Goal: Transaction & Acquisition: Purchase product/service

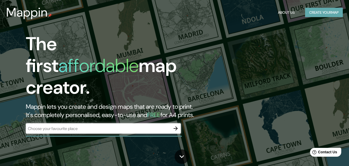
click at [327, 13] on button "Create your map" at bounding box center [324, 13] width 38 height 10
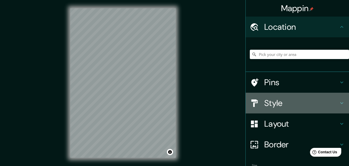
click at [340, 102] on icon at bounding box center [341, 103] width 3 height 2
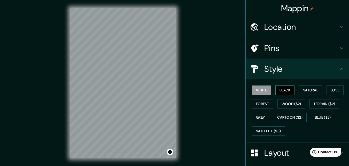
click at [285, 92] on button "Black" at bounding box center [284, 90] width 19 height 10
click at [308, 89] on button "Natural" at bounding box center [311, 90] width 24 height 10
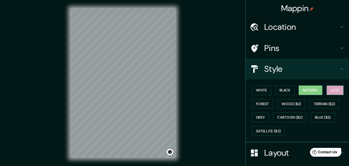
click at [334, 92] on button "Love" at bounding box center [335, 90] width 17 height 10
click at [259, 107] on button "Forest" at bounding box center [262, 104] width 21 height 10
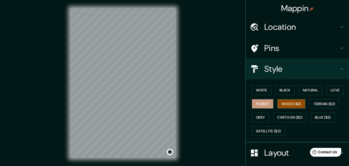
click at [287, 104] on button "Wood ($2)" at bounding box center [291, 104] width 28 height 10
click at [315, 104] on button "Terrain ($2)" at bounding box center [325, 104] width 30 height 10
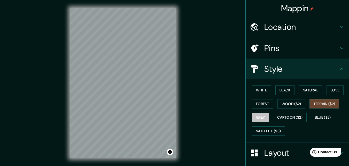
click at [257, 120] on button "Grey" at bounding box center [260, 117] width 17 height 10
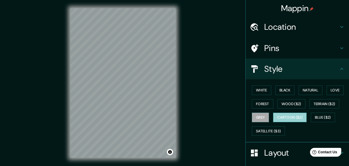
click at [283, 115] on button "Cartoon ($2)" at bounding box center [290, 117] width 34 height 10
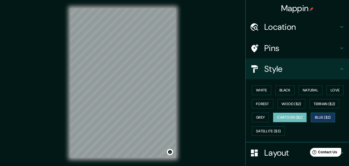
click at [326, 120] on button "Blue ($2)" at bounding box center [323, 117] width 24 height 10
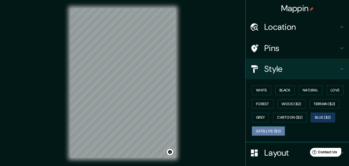
click at [264, 132] on button "Satellite ($3)" at bounding box center [268, 131] width 33 height 10
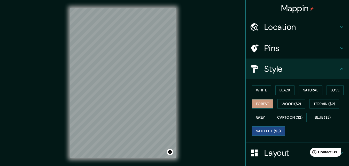
click at [261, 105] on button "Forest" at bounding box center [262, 104] width 21 height 10
click at [261, 89] on button "White" at bounding box center [261, 90] width 19 height 10
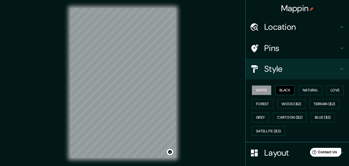
click at [279, 91] on button "Black" at bounding box center [284, 90] width 19 height 10
click at [294, 24] on h4 "Location" at bounding box center [301, 27] width 74 height 10
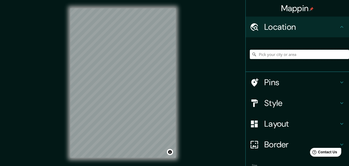
click at [282, 55] on input "Pick your city or area" at bounding box center [299, 54] width 99 height 9
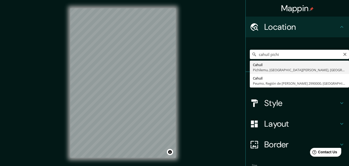
type input "Cahuil, Pichilemu, [GEOGRAPHIC_DATA][PERSON_NAME], [GEOGRAPHIC_DATA]"
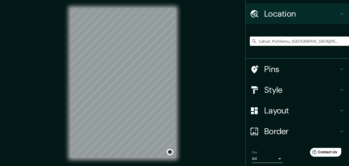
scroll to position [32, 0]
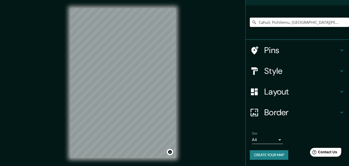
click at [283, 49] on h4 "Pins" at bounding box center [301, 50] width 74 height 10
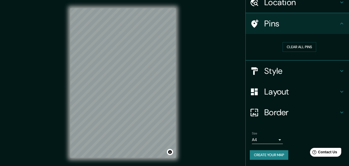
scroll to position [24, 0]
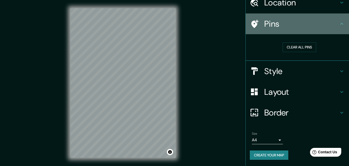
click at [337, 20] on div "Pins" at bounding box center [297, 23] width 103 height 21
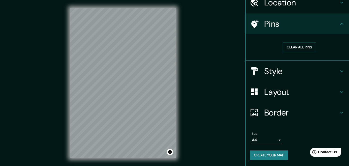
click at [339, 73] on icon at bounding box center [342, 71] width 6 height 6
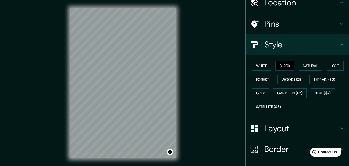
click at [339, 46] on icon at bounding box center [342, 44] width 6 height 6
drag, startPoint x: 337, startPoint y: 130, endPoint x: 337, endPoint y: 126, distance: 4.1
click at [339, 130] on icon at bounding box center [342, 128] width 6 height 6
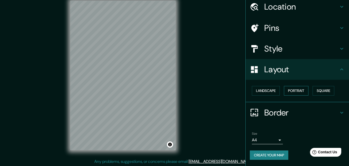
scroll to position [8, 0]
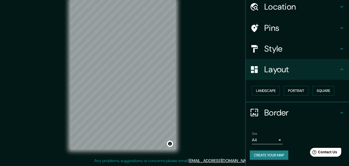
click at [271, 96] on div "Landscape [GEOGRAPHIC_DATA]" at bounding box center [299, 91] width 99 height 14
click at [268, 90] on button "Landscape" at bounding box center [266, 91] width 28 height 10
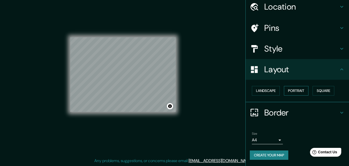
click at [293, 88] on button "Portrait" at bounding box center [296, 91] width 25 height 10
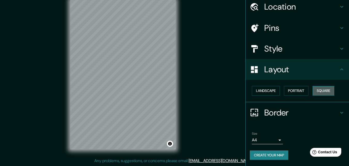
click at [324, 90] on button "Square" at bounding box center [324, 91] width 22 height 10
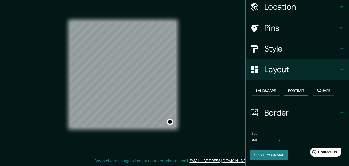
click at [294, 91] on button "Portrait" at bounding box center [296, 91] width 25 height 10
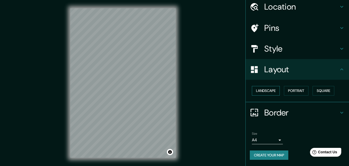
scroll to position [20, 0]
click at [339, 111] on icon at bounding box center [342, 112] width 6 height 6
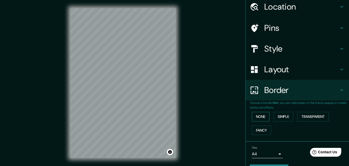
click at [262, 117] on button "None" at bounding box center [261, 117] width 18 height 10
click at [276, 114] on button "Simple" at bounding box center [284, 117] width 20 height 10
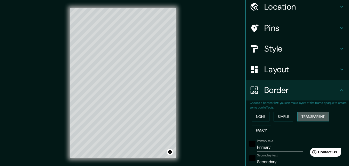
click at [305, 115] on button "Transparent" at bounding box center [313, 117] width 32 height 10
click at [258, 132] on button "Fancy" at bounding box center [261, 130] width 19 height 10
click at [256, 116] on button "None" at bounding box center [261, 117] width 18 height 10
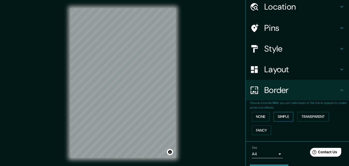
click at [280, 116] on button "Simple" at bounding box center [284, 117] width 20 height 10
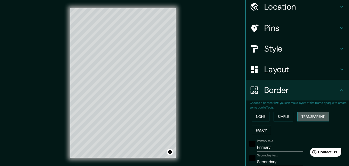
click at [306, 112] on button "Transparent" at bounding box center [313, 117] width 32 height 10
click at [260, 129] on button "Fancy" at bounding box center [261, 130] width 19 height 10
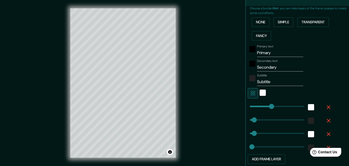
scroll to position [123, 0]
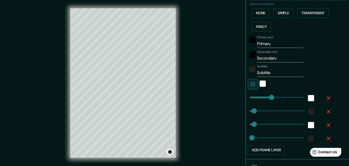
type input "163"
click at [273, 58] on input "Secondary" at bounding box center [280, 58] width 46 height 8
click at [271, 73] on input "Subtitle" at bounding box center [280, 72] width 46 height 8
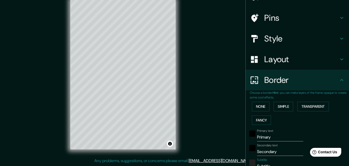
scroll to position [0, 0]
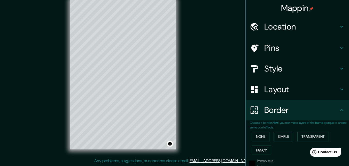
click at [295, 107] on h4 "Border" at bounding box center [301, 110] width 74 height 10
click at [258, 134] on button "None" at bounding box center [261, 137] width 18 height 10
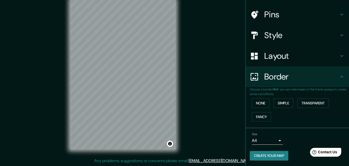
scroll to position [34, 0]
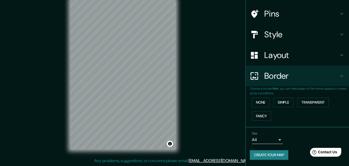
click at [276, 156] on button "Create your map" at bounding box center [269, 155] width 38 height 10
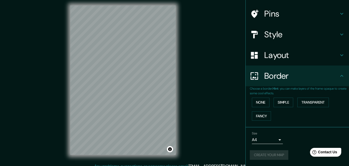
scroll to position [0, 0]
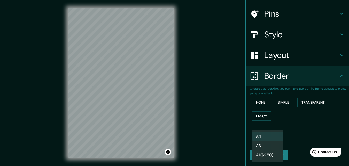
click at [277, 139] on body "Mappin Location [GEOGRAPHIC_DATA], [GEOGRAPHIC_DATA], [GEOGRAPHIC_DATA][PERSON_…" at bounding box center [174, 83] width 349 height 166
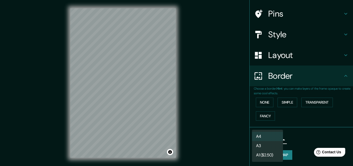
click at [288, 131] on div at bounding box center [176, 83] width 353 height 166
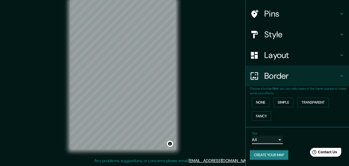
scroll to position [0, 0]
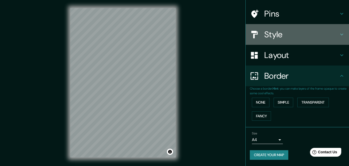
click at [273, 34] on h4 "Style" at bounding box center [301, 34] width 74 height 10
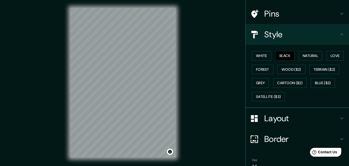
drag, startPoint x: 283, startPoint y: 55, endPoint x: 211, endPoint y: 24, distance: 78.4
click at [211, 24] on div "Mappin Location [GEOGRAPHIC_DATA], [GEOGRAPHIC_DATA], [GEOGRAPHIC_DATA][PERSON_…" at bounding box center [174, 87] width 349 height 174
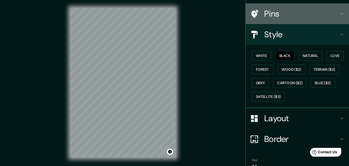
click at [286, 15] on h4 "Pins" at bounding box center [301, 14] width 74 height 10
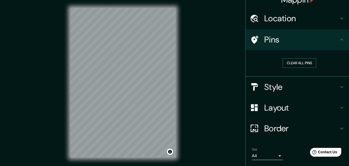
scroll to position [0, 0]
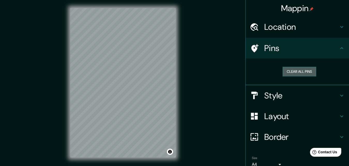
click at [301, 71] on button "Clear all pins" at bounding box center [300, 72] width 34 height 10
click at [283, 73] on button "Clear all pins" at bounding box center [300, 72] width 34 height 10
click at [285, 71] on button "Clear all pins" at bounding box center [300, 72] width 34 height 10
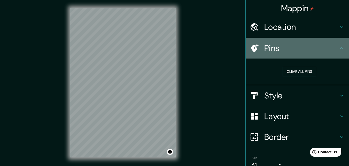
click at [339, 45] on icon at bounding box center [342, 48] width 6 height 6
click at [339, 47] on icon at bounding box center [342, 48] width 6 height 6
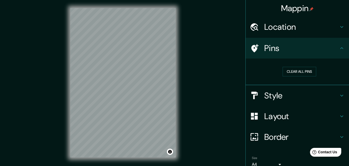
click at [339, 97] on icon at bounding box center [342, 95] width 6 height 6
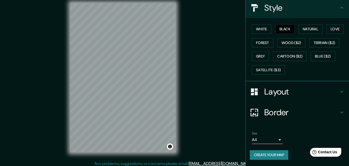
scroll to position [8, 0]
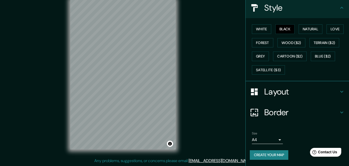
click at [340, 91] on icon at bounding box center [341, 92] width 3 height 2
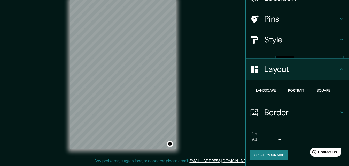
scroll to position [20, 0]
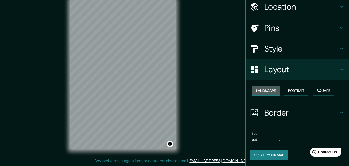
click at [266, 92] on button "Landscape" at bounding box center [266, 91] width 28 height 10
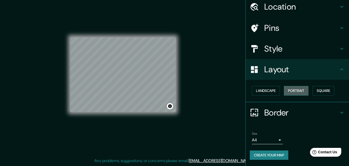
click at [288, 88] on button "Portrait" at bounding box center [296, 91] width 25 height 10
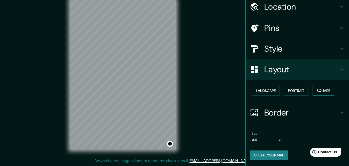
click at [321, 93] on button "Square" at bounding box center [324, 91] width 22 height 10
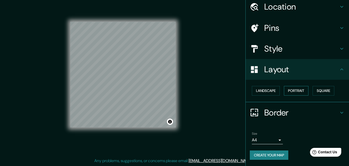
click at [300, 93] on button "Portrait" at bounding box center [296, 91] width 25 height 10
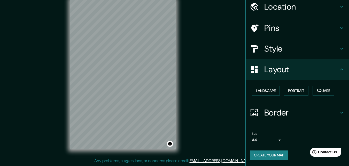
click at [339, 70] on icon at bounding box center [342, 69] width 6 height 6
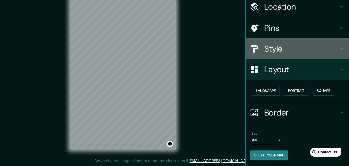
click at [340, 49] on icon at bounding box center [341, 49] width 3 height 2
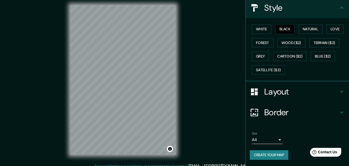
scroll to position [8, 0]
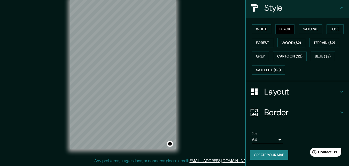
click at [267, 156] on button "Create your map" at bounding box center [269, 155] width 38 height 10
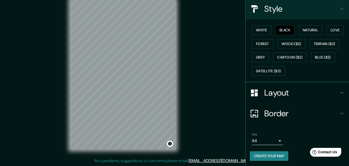
scroll to position [61, 0]
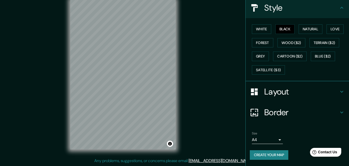
click at [276, 157] on button "Create your map" at bounding box center [269, 155] width 38 height 10
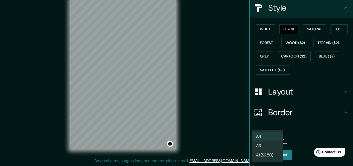
click at [276, 140] on body "Mappin Location [GEOGRAPHIC_DATA], [GEOGRAPHIC_DATA], [GEOGRAPHIC_DATA][PERSON_…" at bounding box center [176, 75] width 353 height 166
click at [289, 128] on div at bounding box center [176, 83] width 353 height 166
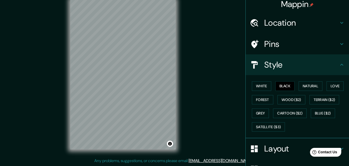
scroll to position [0, 0]
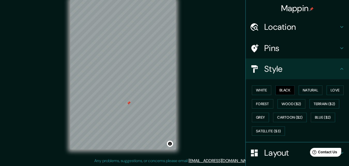
click at [128, 104] on div at bounding box center [129, 103] width 4 height 4
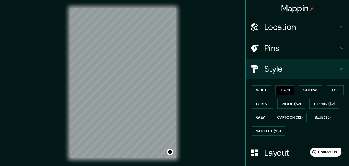
click at [305, 68] on h4 "Style" at bounding box center [301, 69] width 74 height 10
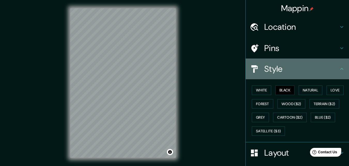
click at [339, 66] on icon at bounding box center [342, 69] width 6 height 6
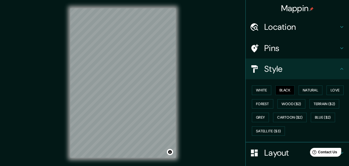
click at [290, 65] on h4 "Style" at bounding box center [301, 69] width 74 height 10
click at [339, 67] on icon at bounding box center [342, 69] width 6 height 6
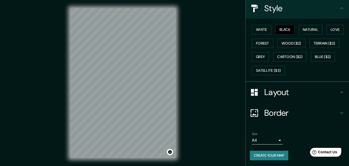
scroll to position [61, 0]
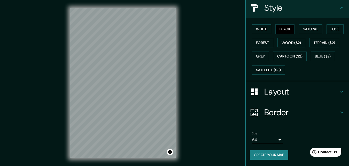
click at [301, 96] on h4 "Layout" at bounding box center [301, 91] width 74 height 10
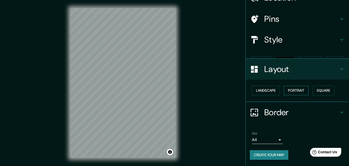
scroll to position [20, 0]
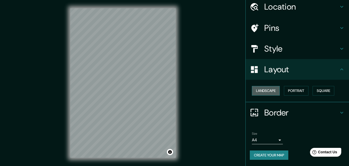
click at [258, 94] on button "Landscape" at bounding box center [266, 91] width 28 height 10
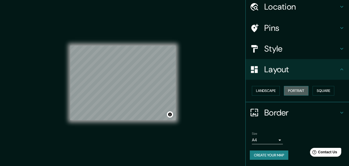
click at [292, 86] on button "Portrait" at bounding box center [296, 91] width 25 height 10
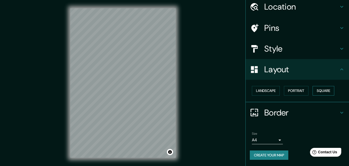
click at [316, 89] on button "Square" at bounding box center [324, 91] width 22 height 10
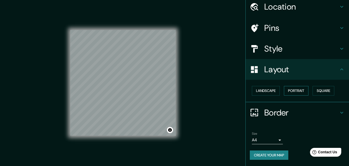
click at [293, 92] on button "Portrait" at bounding box center [296, 91] width 25 height 10
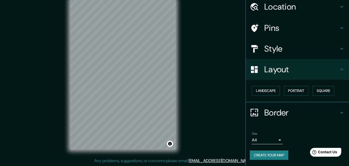
scroll to position [0, 0]
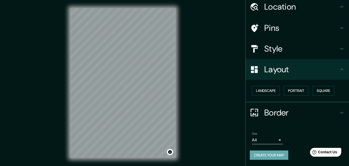
click at [273, 155] on button "Create your map" at bounding box center [269, 155] width 38 height 10
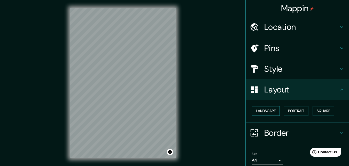
click at [262, 109] on button "Landscape" at bounding box center [266, 111] width 28 height 10
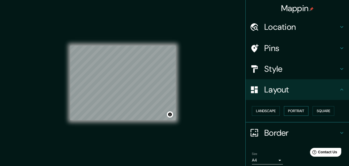
click at [298, 111] on button "Portrait" at bounding box center [296, 111] width 25 height 10
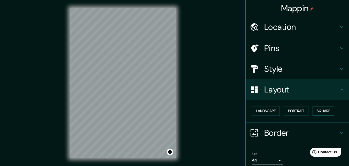
click at [321, 113] on button "Square" at bounding box center [324, 111] width 22 height 10
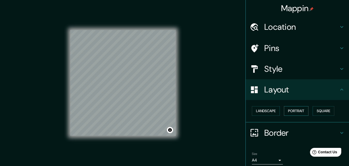
click at [300, 112] on button "Portrait" at bounding box center [296, 111] width 25 height 10
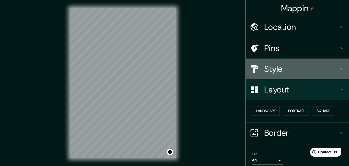
click at [298, 73] on h4 "Style" at bounding box center [301, 69] width 74 height 10
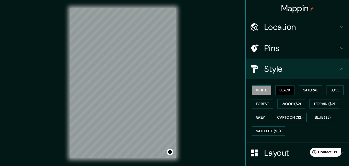
click at [256, 91] on button "White" at bounding box center [261, 90] width 19 height 10
click at [279, 91] on button "Black" at bounding box center [284, 90] width 19 height 10
click at [304, 90] on button "Natural" at bounding box center [311, 90] width 24 height 10
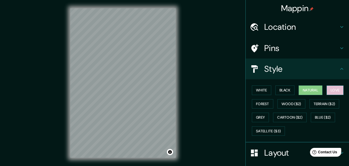
click at [337, 89] on button "Love" at bounding box center [335, 90] width 17 height 10
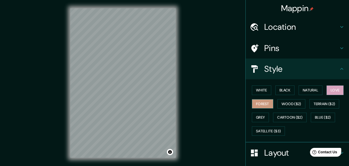
click at [260, 104] on button "Forest" at bounding box center [262, 104] width 21 height 10
click at [279, 90] on button "Black" at bounding box center [284, 90] width 19 height 10
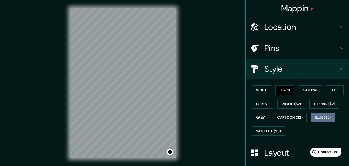
click at [321, 115] on button "Blue ($2)" at bounding box center [323, 117] width 24 height 10
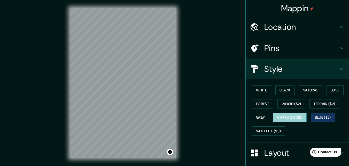
click at [297, 120] on button "Cartoon ($2)" at bounding box center [290, 117] width 34 height 10
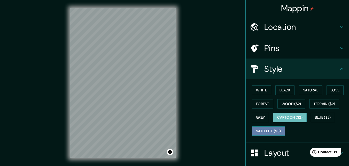
click at [262, 131] on button "Satellite ($3)" at bounding box center [268, 131] width 33 height 10
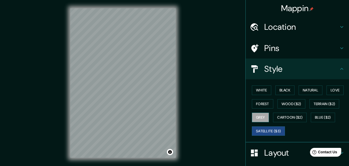
click at [260, 119] on button "Grey" at bounding box center [260, 117] width 17 height 10
click at [264, 130] on button "Satellite ($3)" at bounding box center [268, 131] width 33 height 10
click at [308, 90] on button "Natural" at bounding box center [311, 90] width 24 height 10
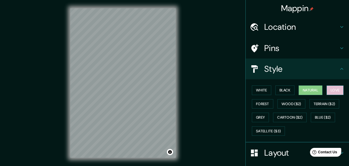
click at [337, 87] on button "Love" at bounding box center [335, 90] width 17 height 10
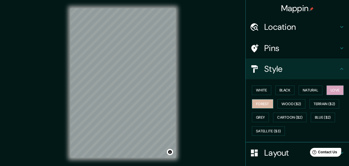
click at [260, 104] on button "Forest" at bounding box center [262, 104] width 21 height 10
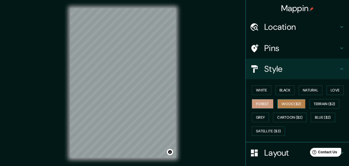
drag, startPoint x: 278, startPoint y: 105, endPoint x: 290, endPoint y: 103, distance: 12.4
click at [278, 105] on button "Wood ($2)" at bounding box center [291, 104] width 28 height 10
click at [254, 103] on button "Forest" at bounding box center [262, 104] width 21 height 10
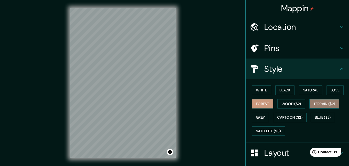
click at [316, 104] on button "Terrain ($2)" at bounding box center [325, 104] width 30 height 10
click at [256, 106] on button "Forest" at bounding box center [262, 104] width 21 height 10
click at [328, 107] on button "Terrain ($2)" at bounding box center [325, 104] width 30 height 10
click at [266, 104] on button "Forest" at bounding box center [262, 104] width 21 height 10
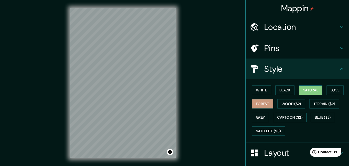
scroll to position [61, 0]
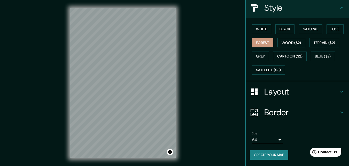
drag, startPoint x: 176, startPoint y: 119, endPoint x: 194, endPoint y: 96, distance: 29.7
click at [194, 96] on div "Mappin Location [GEOGRAPHIC_DATA], [GEOGRAPHIC_DATA], [GEOGRAPHIC_DATA][PERSON_…" at bounding box center [174, 87] width 349 height 174
click at [279, 31] on button "Black" at bounding box center [284, 29] width 19 height 10
